Goal: Use online tool/utility: Use online tool/utility

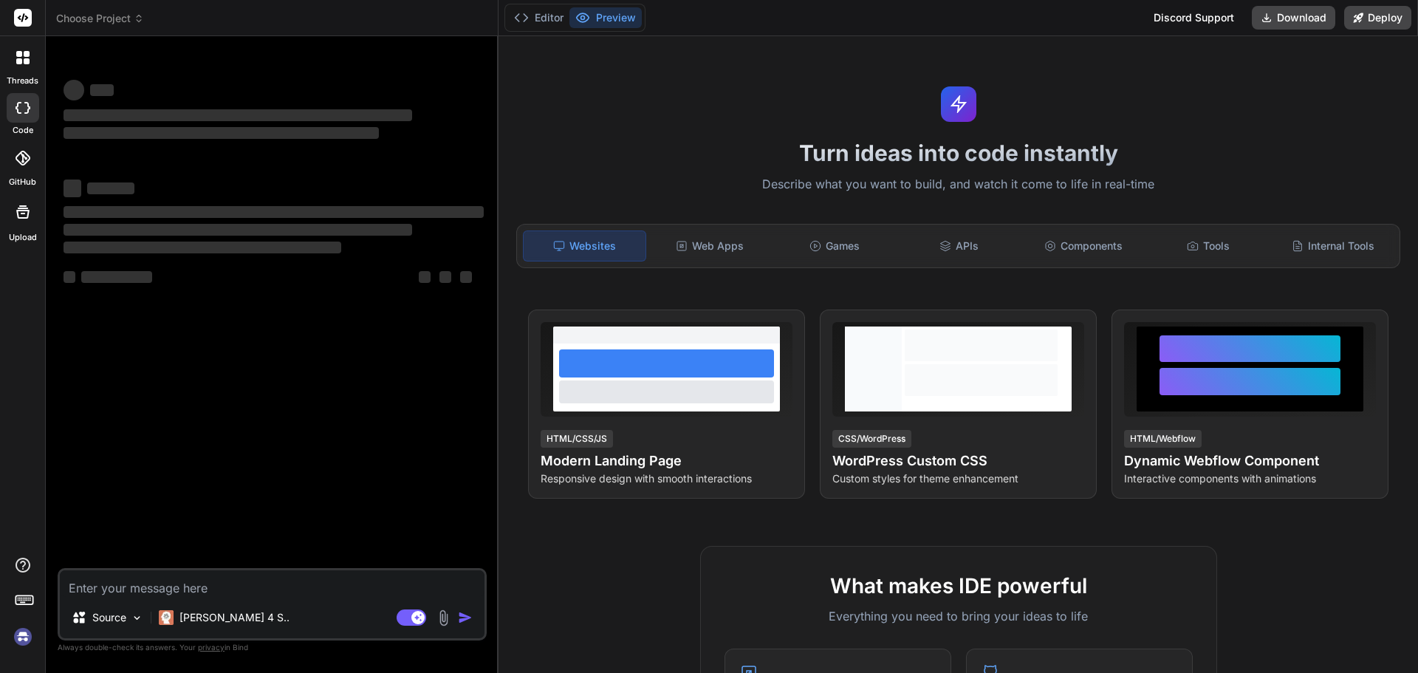
click at [17, 636] on img at bounding box center [22, 636] width 25 height 25
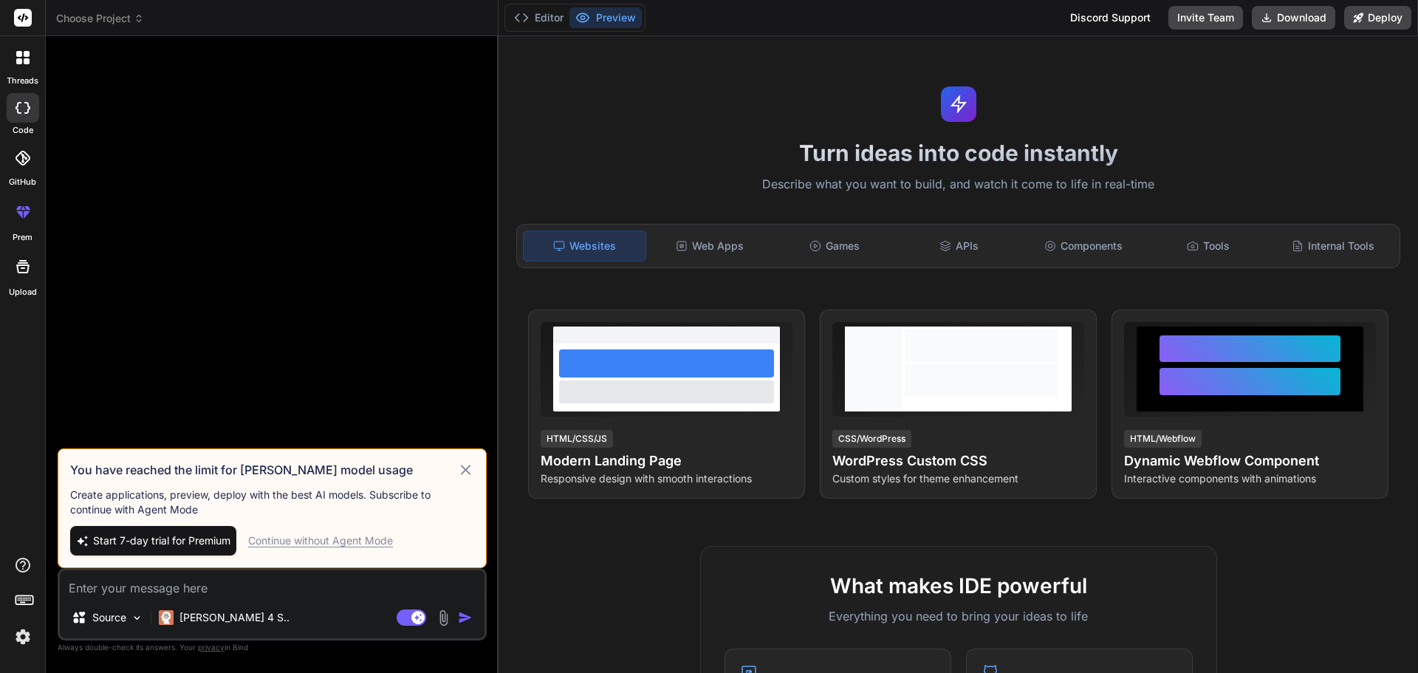
click at [369, 535] on div "Continue without Agent Mode" at bounding box center [320, 540] width 145 height 15
type textarea "x"
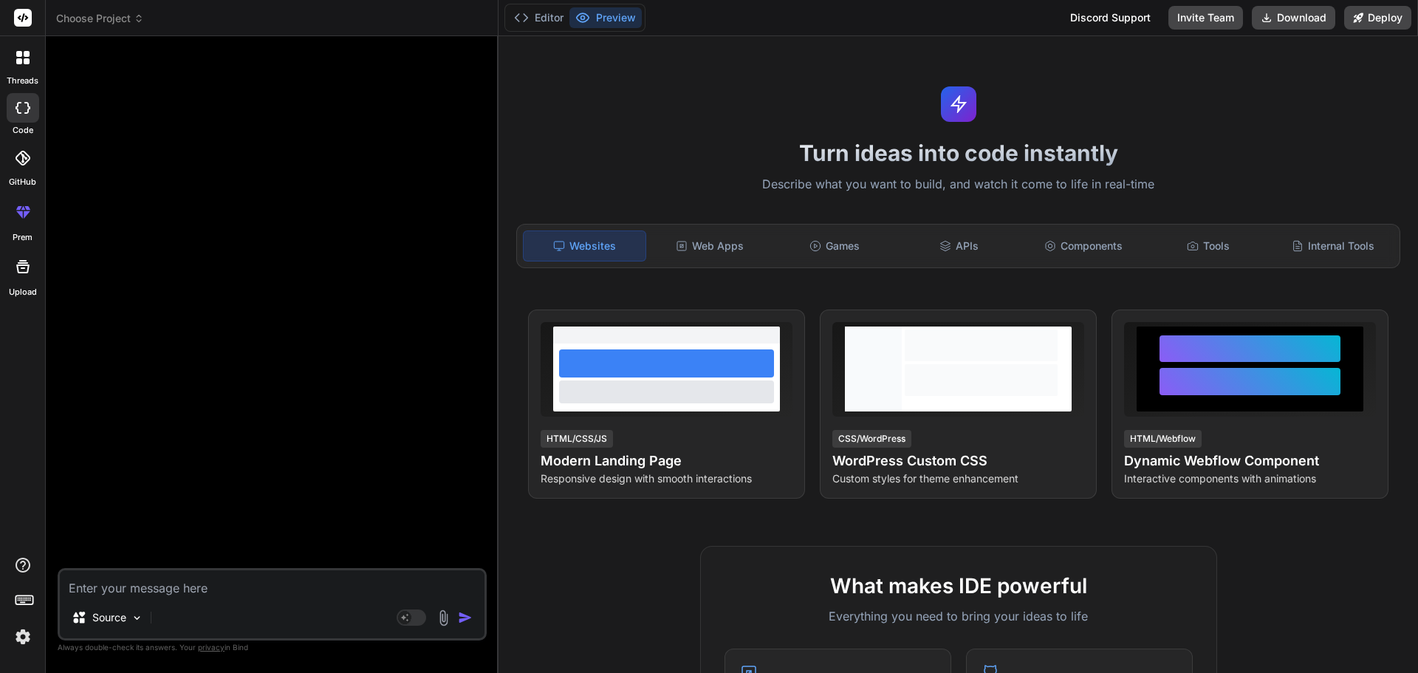
click at [306, 571] on textarea at bounding box center [272, 583] width 425 height 27
paste textarea "{ "NameReport": [ { "ID": 96, "Name": "Final Touch Up Of Paint", "BaselineName"…"
type textarea "{ "NameReport": [ { "ID": 96, "Name": "Final Touch Up Of Paint", "BaselineName"…"
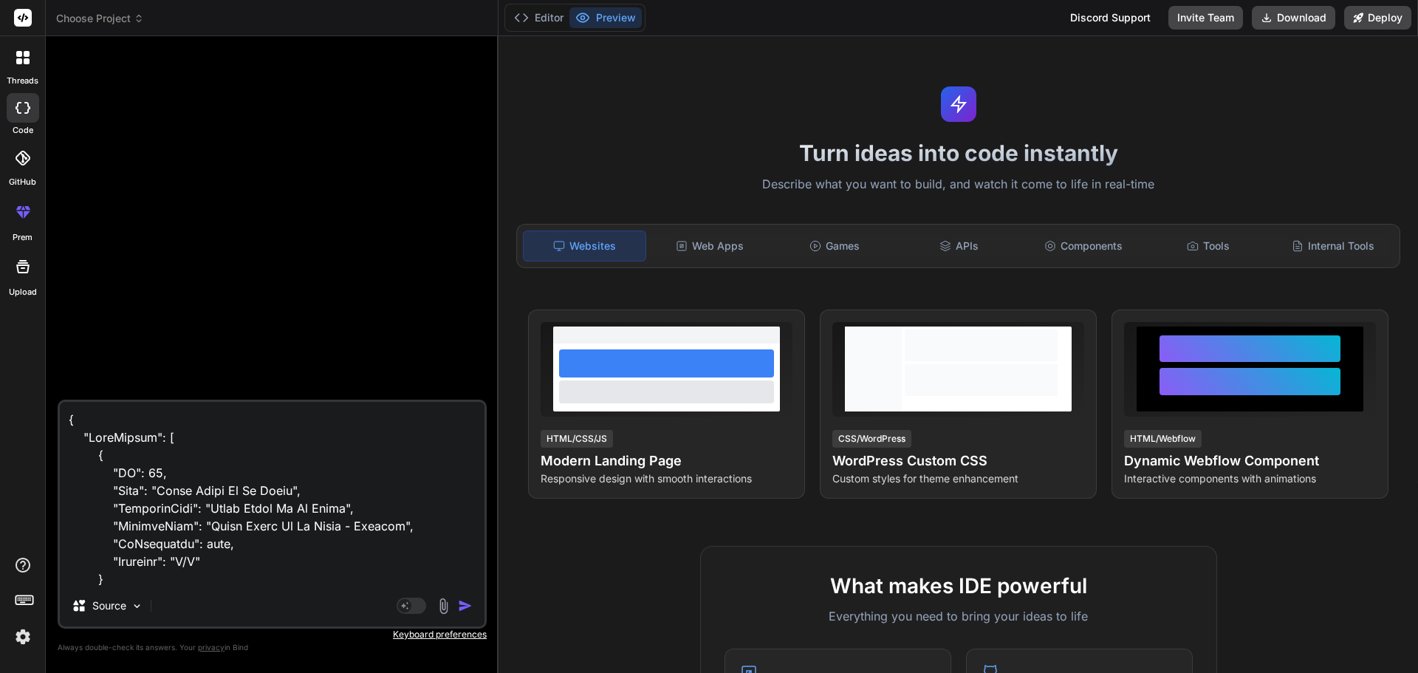
type textarea "x"
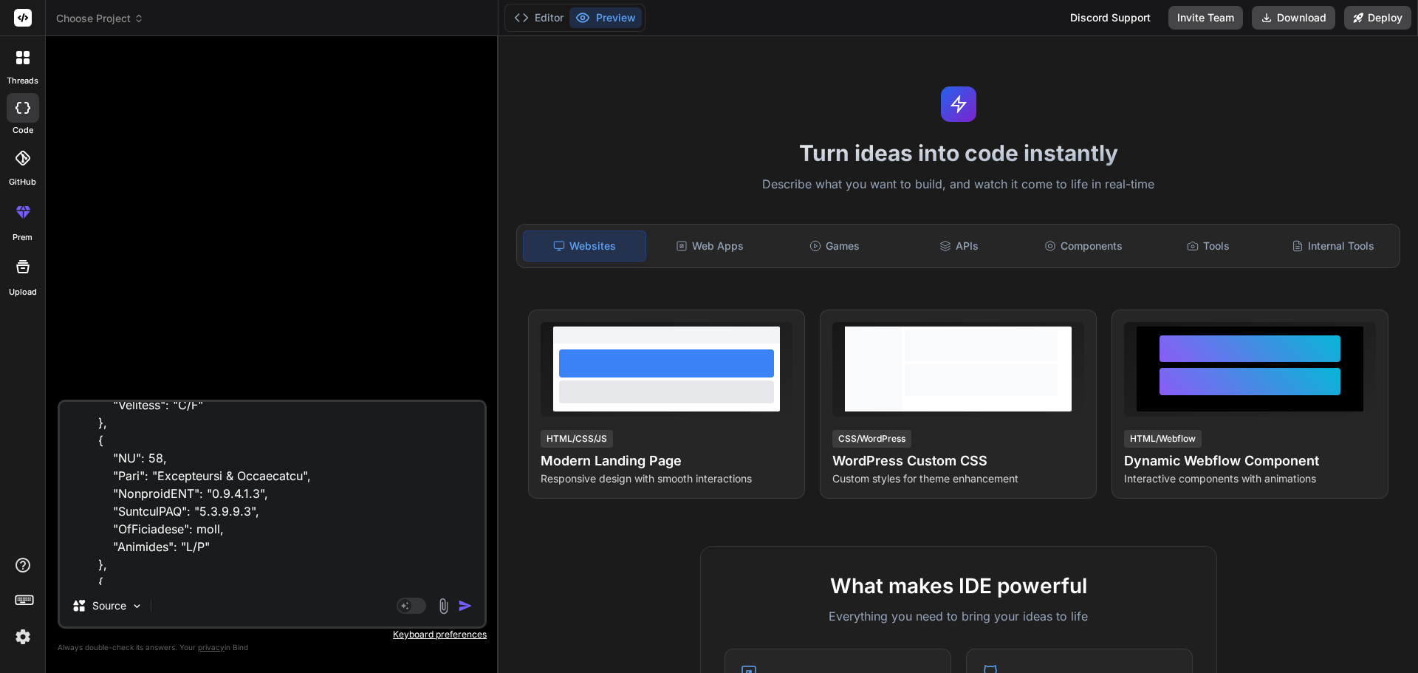
scroll to position [199212, 0]
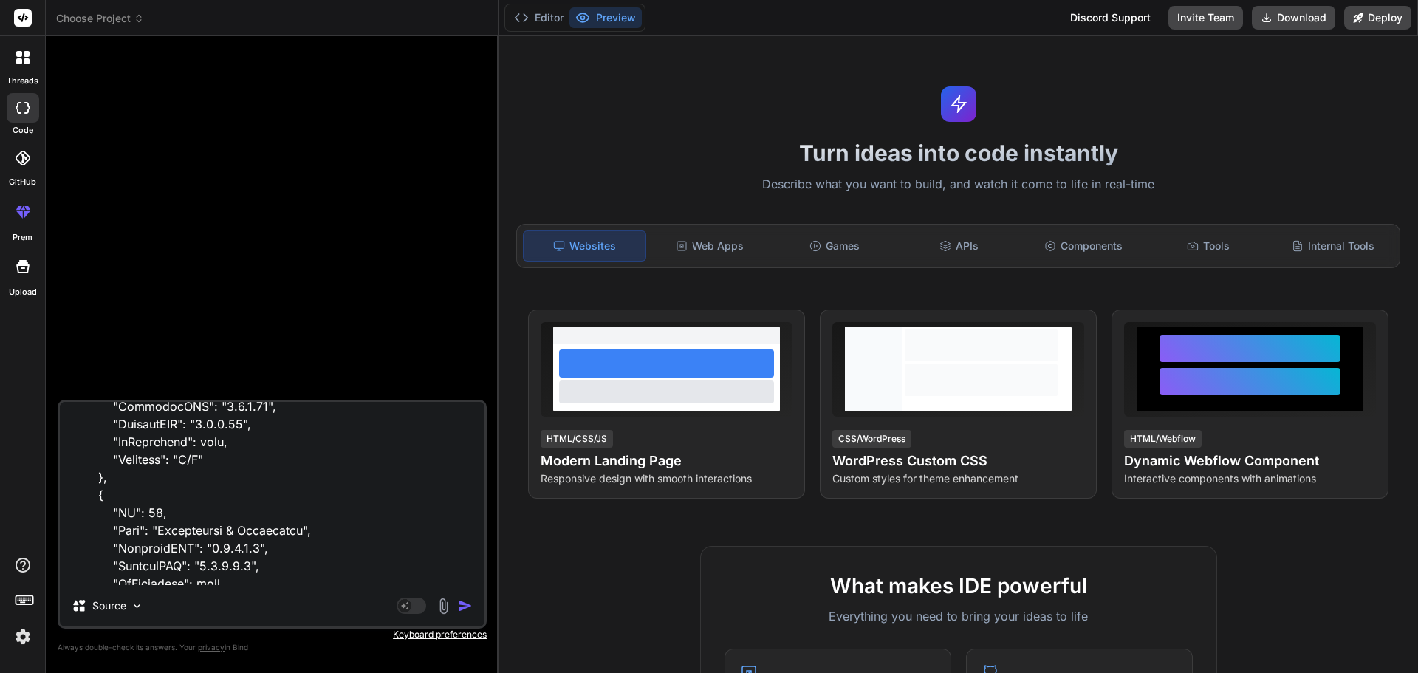
click at [334, 565] on textarea at bounding box center [272, 493] width 425 height 183
type textarea "x"
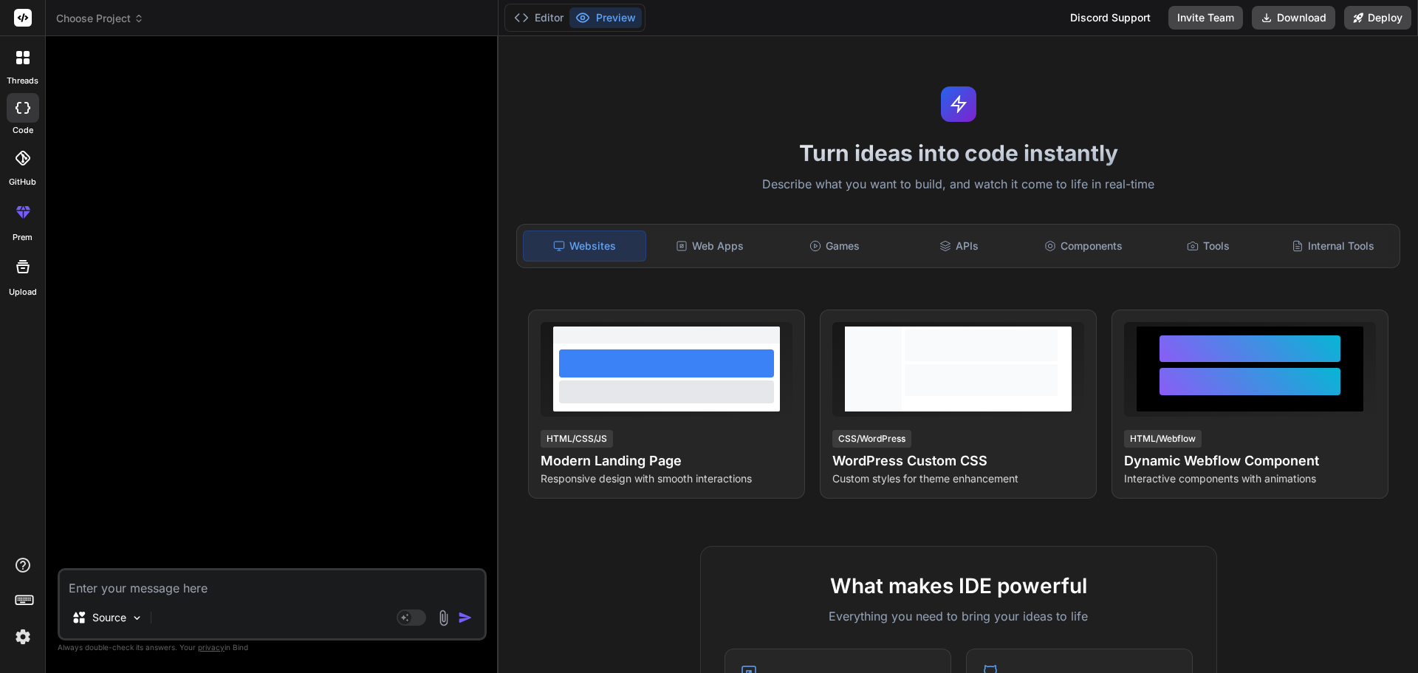
scroll to position [0, 0]
click at [222, 584] on textarea at bounding box center [272, 583] width 425 height 27
paste textarea "reportData"
type textarea "reportData"
type textarea "x"
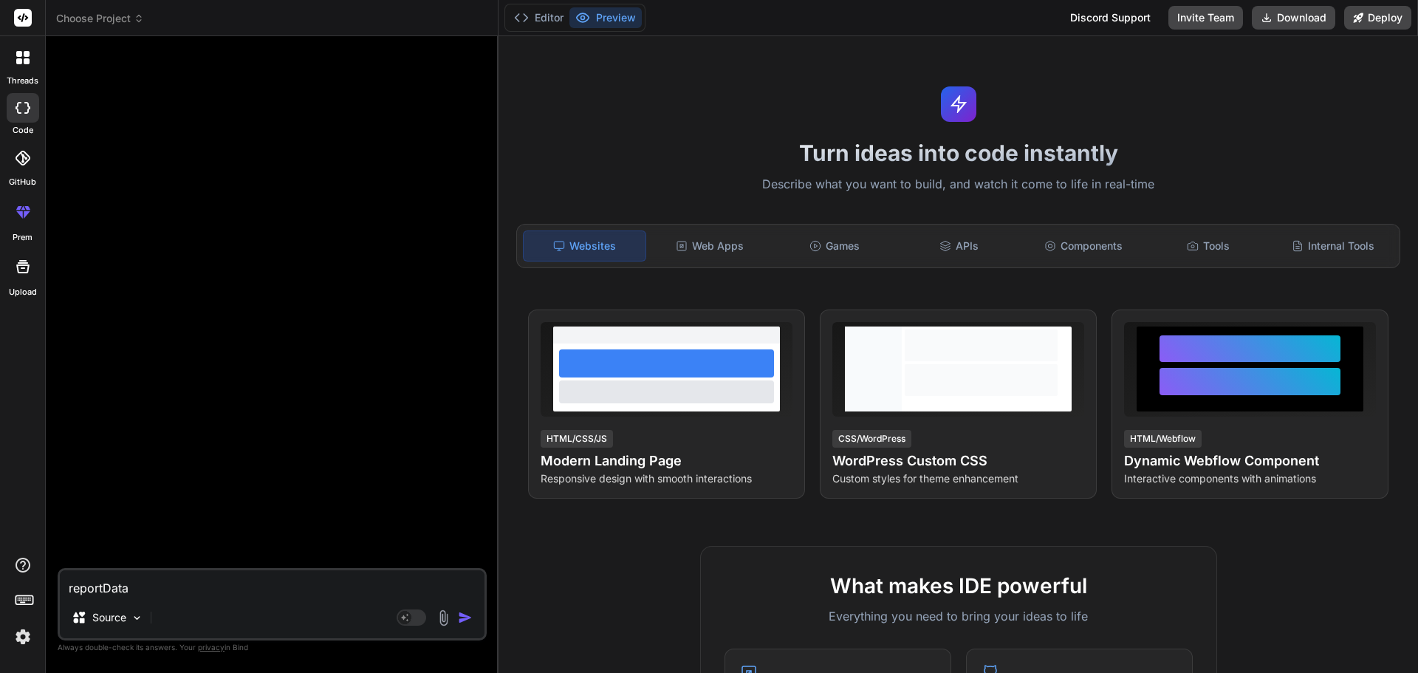
type textarea "reportData:"
type textarea "x"
type textarea "reportData:{"
type textarea "x"
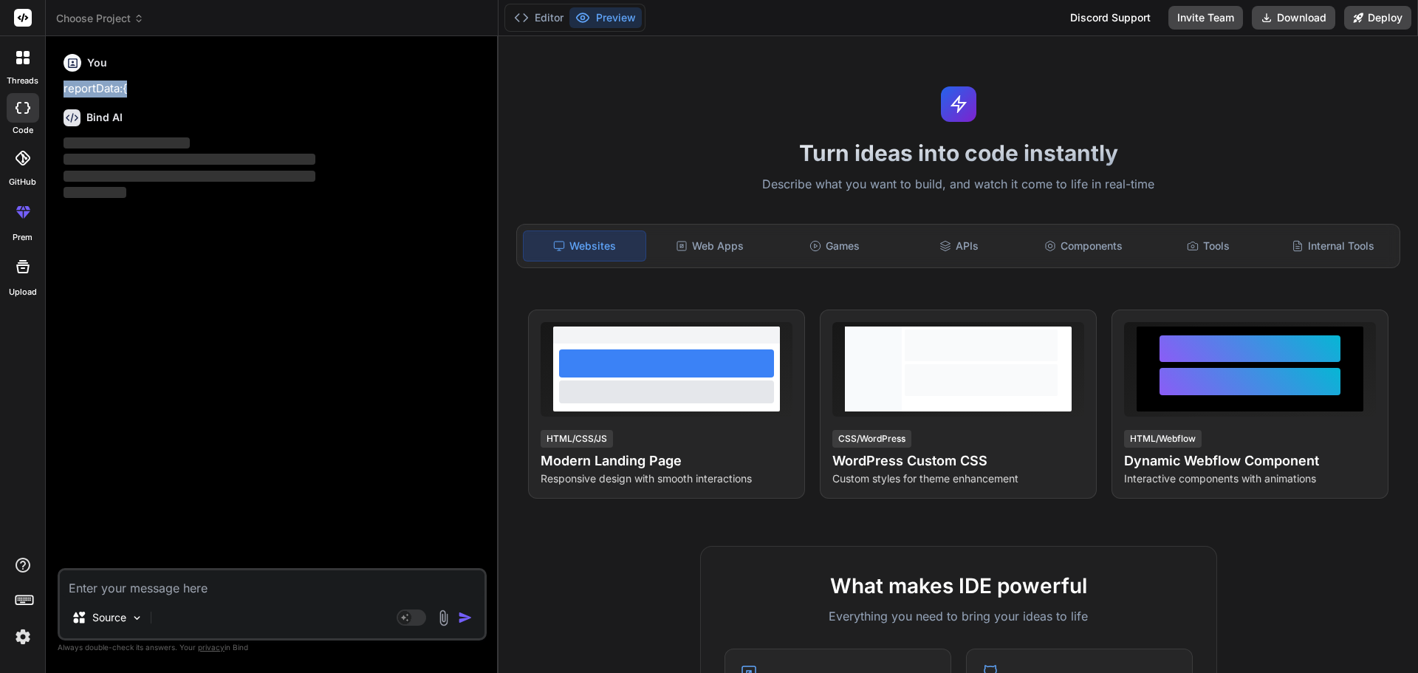
drag, startPoint x: 132, startPoint y: 88, endPoint x: 64, endPoint y: 92, distance: 68.8
click at [64, 92] on p "reportData:{" at bounding box center [274, 89] width 420 height 17
copy p "reportData:{"
click at [132, 591] on textarea at bounding box center [272, 583] width 425 height 27
paste textarea "reportData:{"
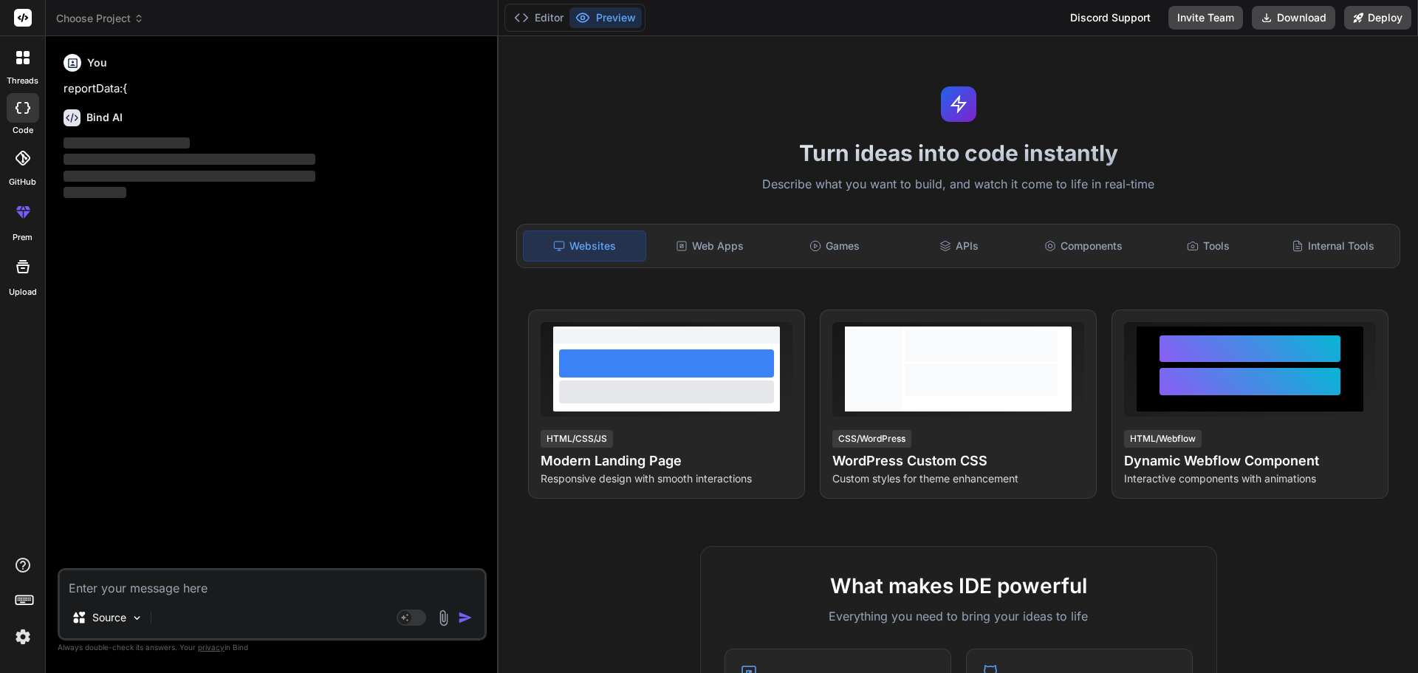
type textarea "reportData:{"
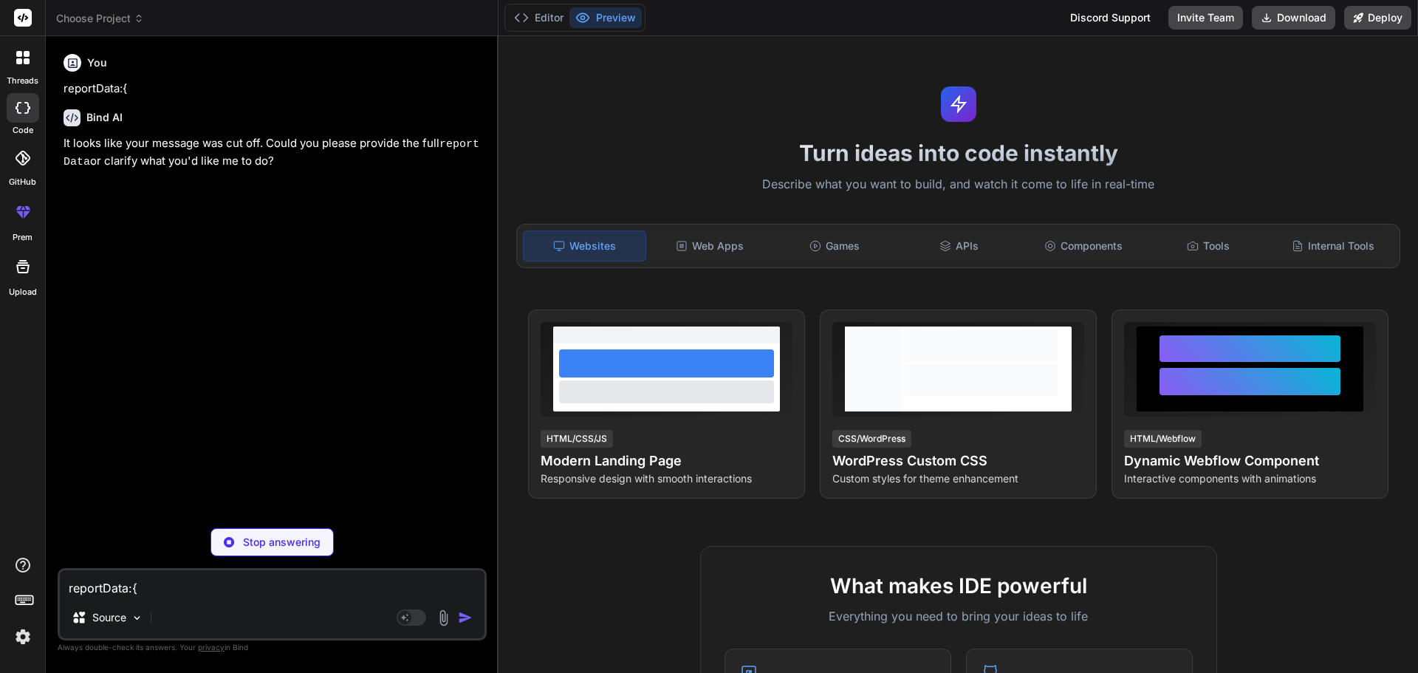
type textarea "x"
type textarea "reportData:{}"
type textarea "x"
type textarea "reportData:{}"
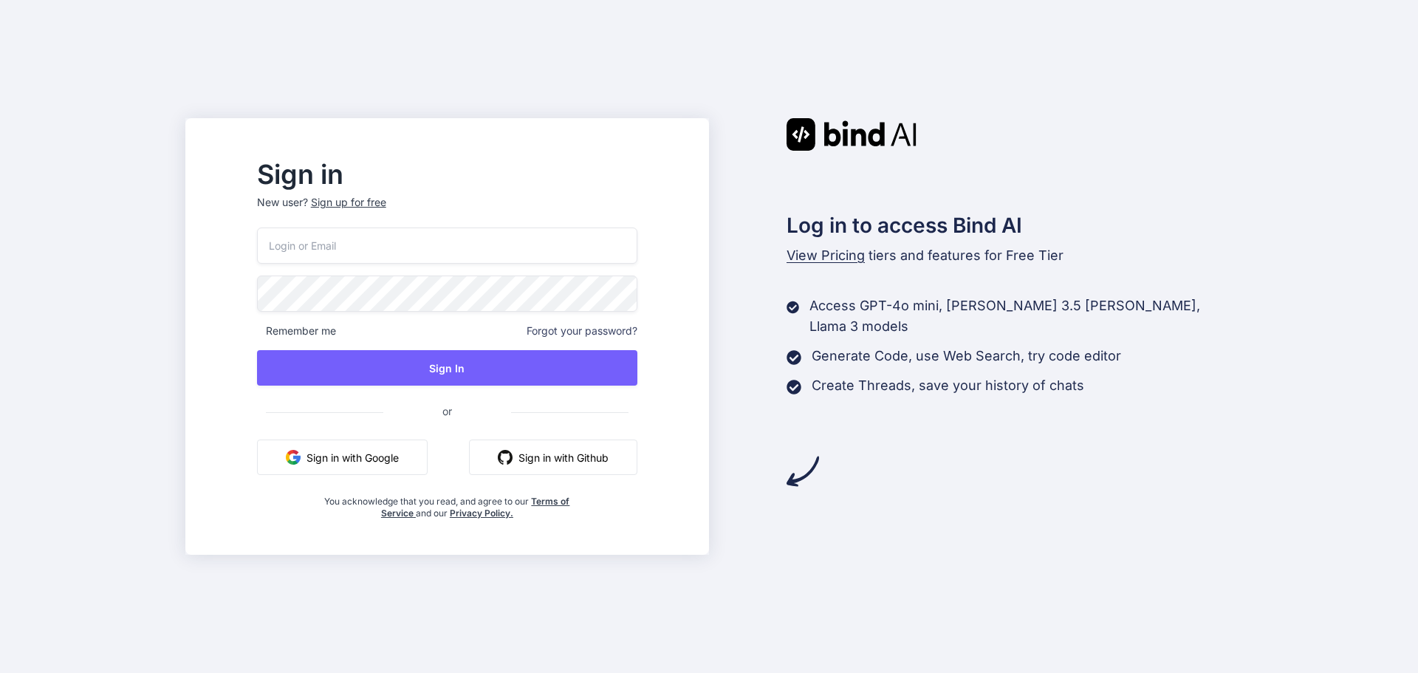
click at [494, 253] on input "email" at bounding box center [447, 246] width 380 height 36
type input "alt.d4-15d0616@yopmail.com"
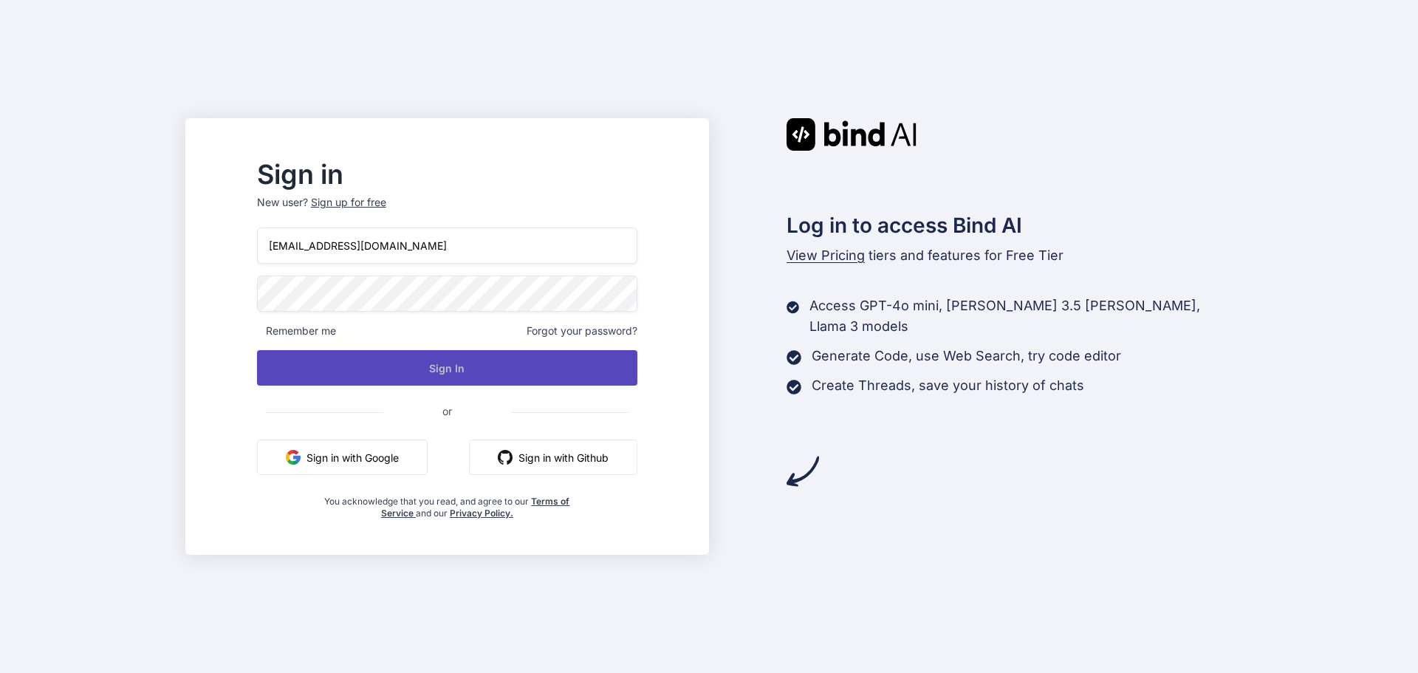
click at [483, 364] on button "Sign In" at bounding box center [447, 367] width 380 height 35
